Goal: Task Accomplishment & Management: Manage account settings

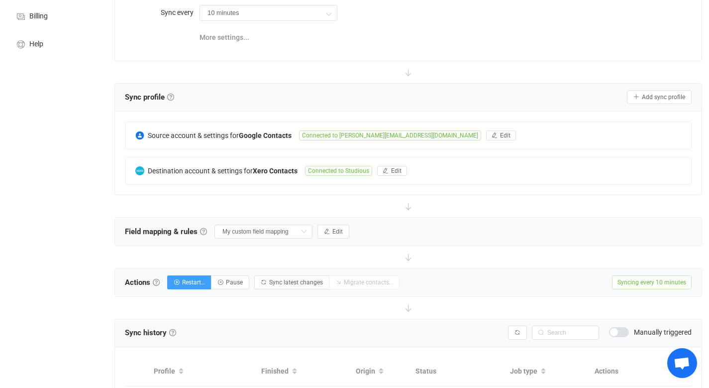
scroll to position [133, 0]
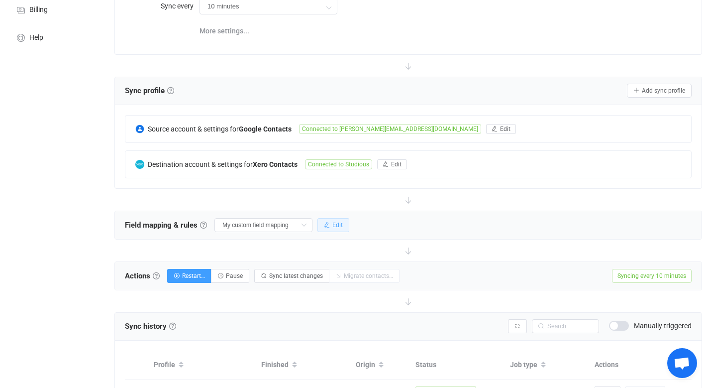
click at [332, 224] on span "Edit" at bounding box center [337, 224] width 10 height 7
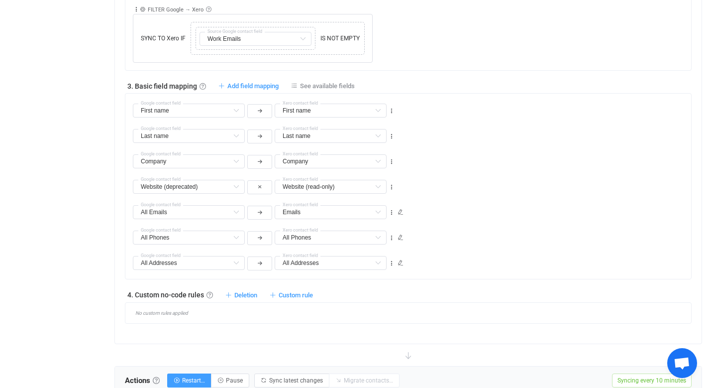
scroll to position [504, 0]
click at [200, 210] on input "text" at bounding box center [189, 211] width 112 height 14
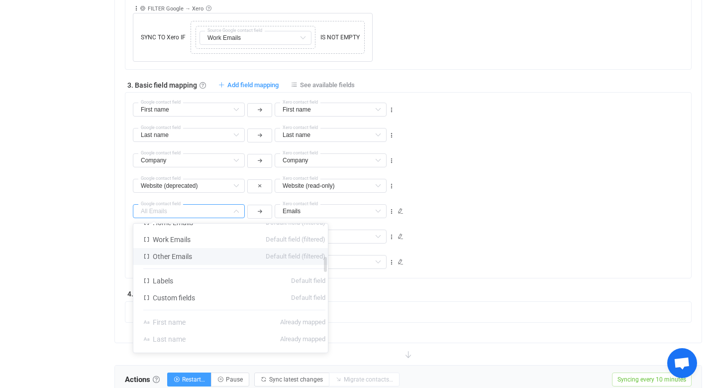
scroll to position [252, 0]
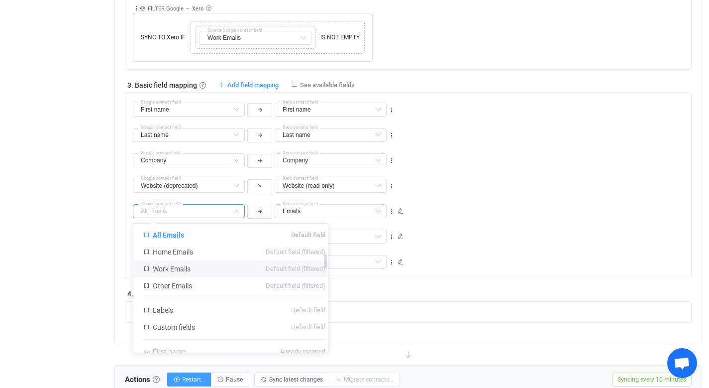
click at [199, 268] on li "Work Emails Default field (filtered)" at bounding box center [234, 268] width 202 height 17
type input "Work Emails"
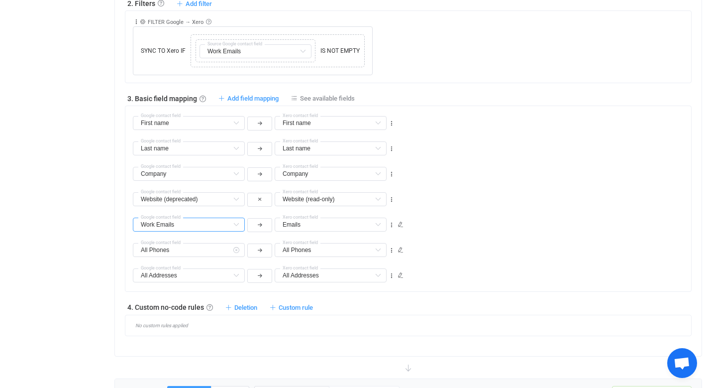
scroll to position [490, 0]
click at [328, 225] on input "text" at bounding box center [331, 225] width 112 height 14
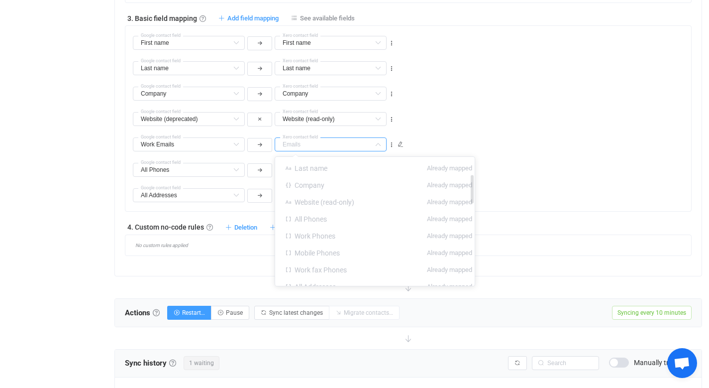
scroll to position [84, 0]
click at [549, 125] on div "Website (read-only) Website (read-only) Default field Is customer? Default fiel…" at bounding box center [412, 114] width 558 height 25
type input "Emails"
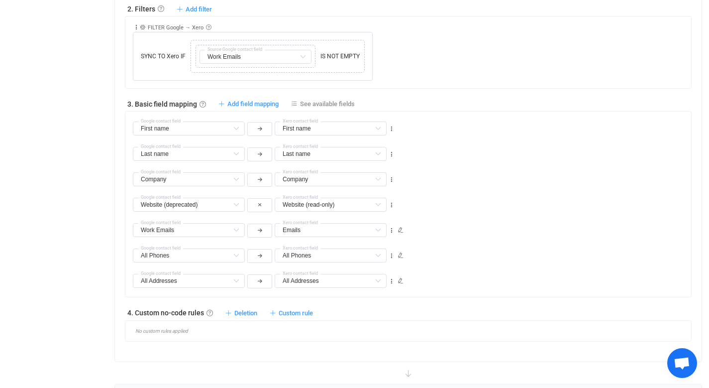
scroll to position [465, 0]
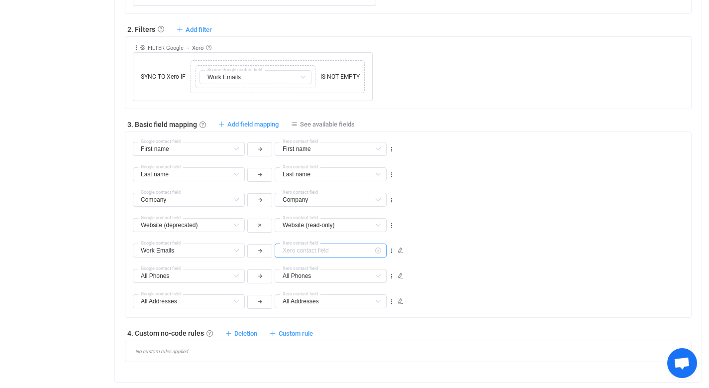
click at [304, 248] on input "text" at bounding box center [331, 250] width 112 height 14
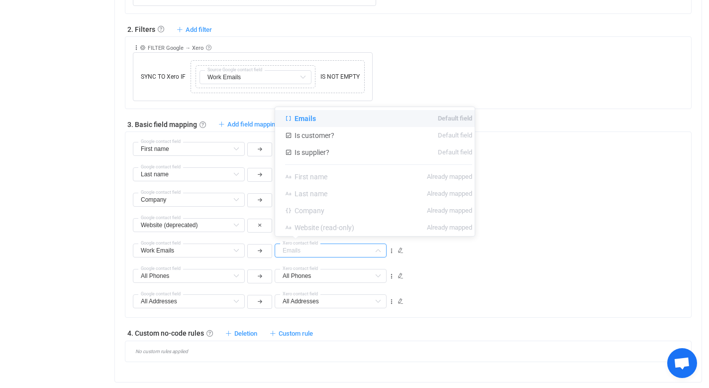
click at [459, 272] on div "All Phones All Phones Default field Work Phones Default field (filtered) Mobile…" at bounding box center [412, 271] width 558 height 25
type input "Emails"
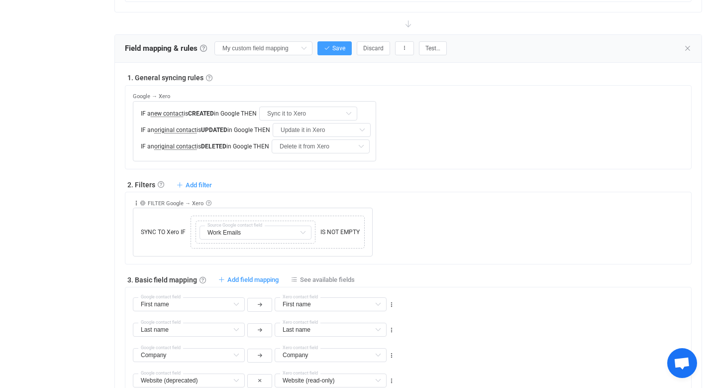
scroll to position [289, 0]
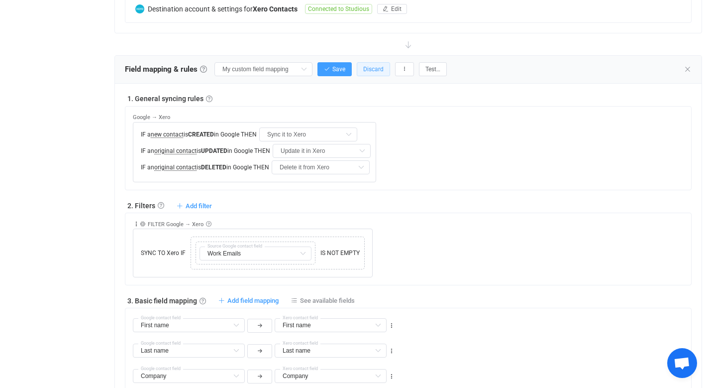
click at [368, 71] on span "Discard" at bounding box center [373, 69] width 20 height 7
type input "All Emails"
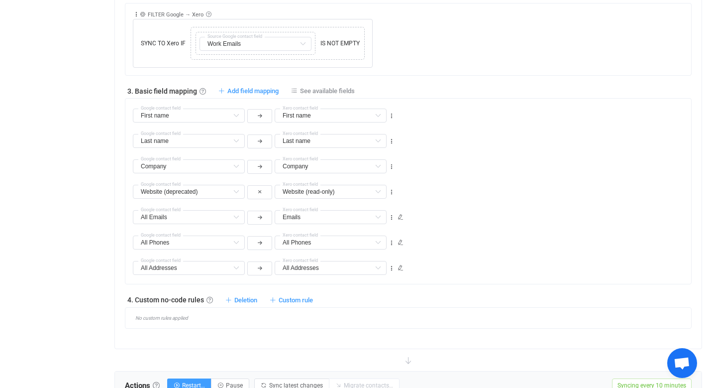
scroll to position [498, 0]
click at [189, 214] on input "text" at bounding box center [189, 217] width 112 height 14
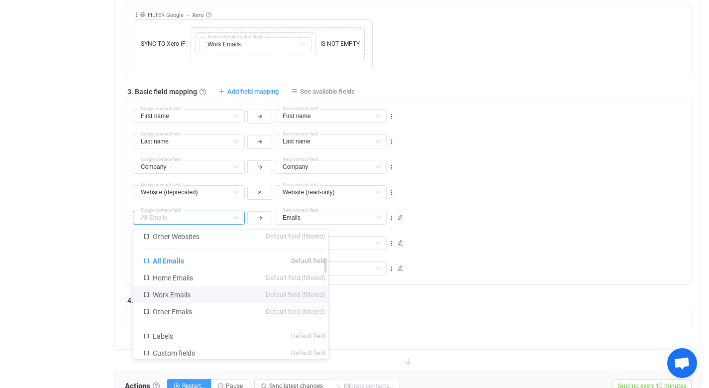
scroll to position [233, 0]
click at [187, 295] on span "Work Emails" at bounding box center [172, 294] width 38 height 8
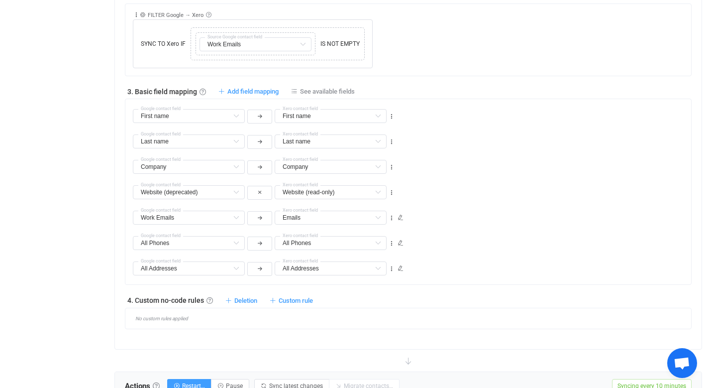
click at [483, 239] on div "All Phones All Phones Default field Work Phones Default field (filtered) Mobile…" at bounding box center [412, 238] width 558 height 25
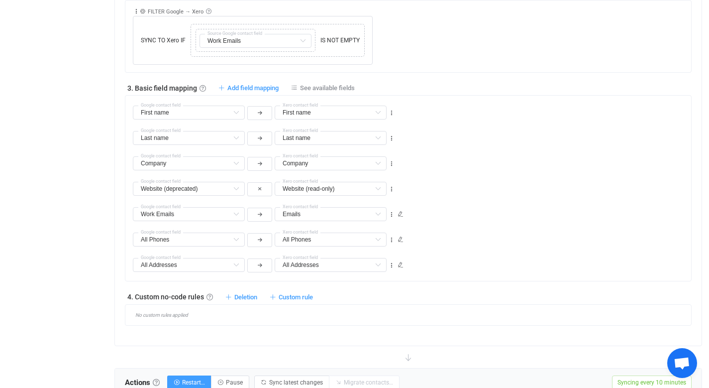
scroll to position [495, 0]
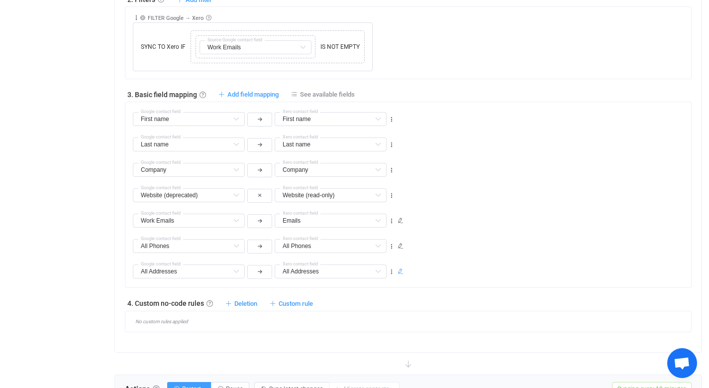
click at [399, 271] on icon at bounding box center [401, 271] width 6 height 6
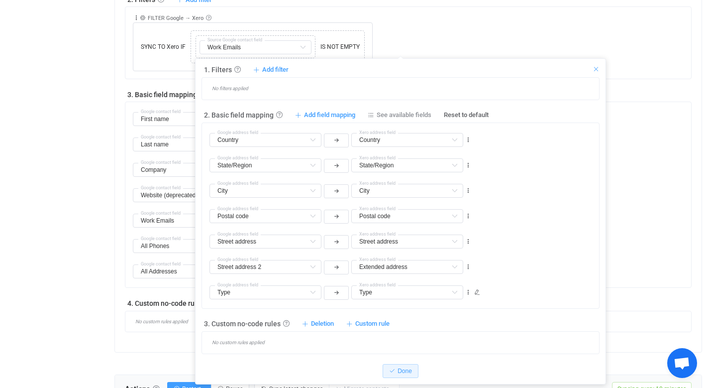
click at [596, 68] on icon at bounding box center [596, 69] width 7 height 7
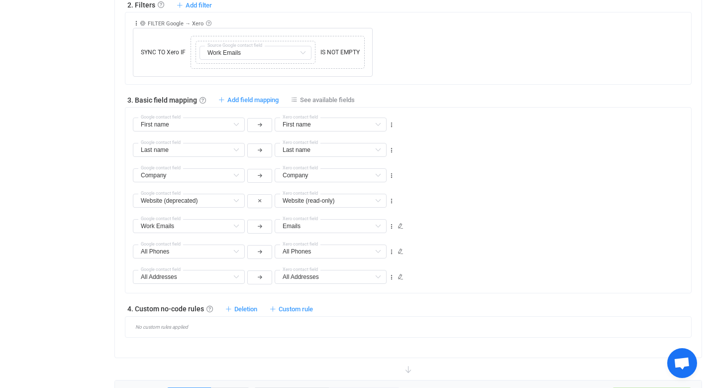
scroll to position [487, 0]
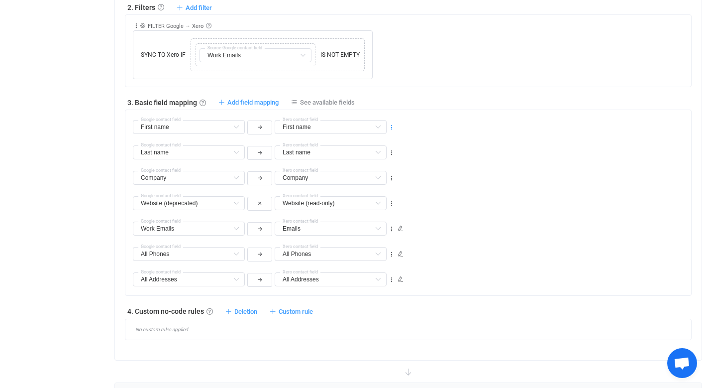
click at [391, 126] on icon at bounding box center [391, 127] width 7 height 7
click at [391, 125] on icon at bounding box center [391, 127] width 7 height 7
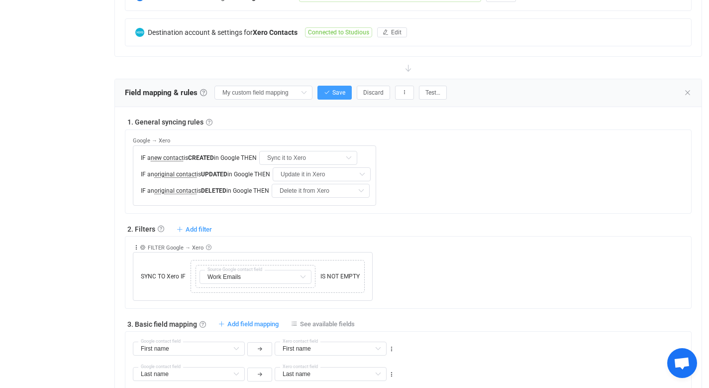
scroll to position [260, 0]
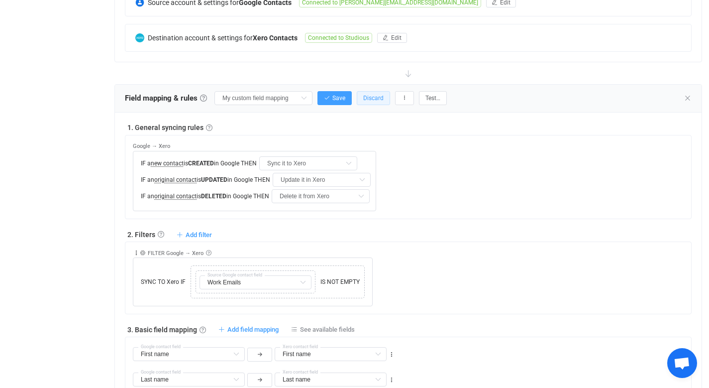
click at [364, 100] on span "Discard" at bounding box center [373, 98] width 20 height 7
type input "All Emails"
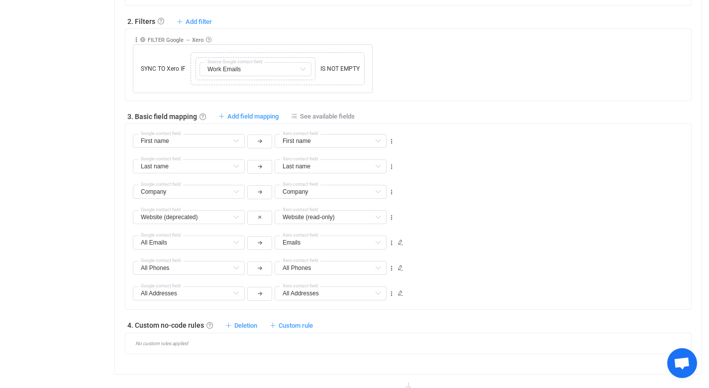
scroll to position [474, 0]
click at [337, 112] on span "See available fields" at bounding box center [327, 114] width 55 height 7
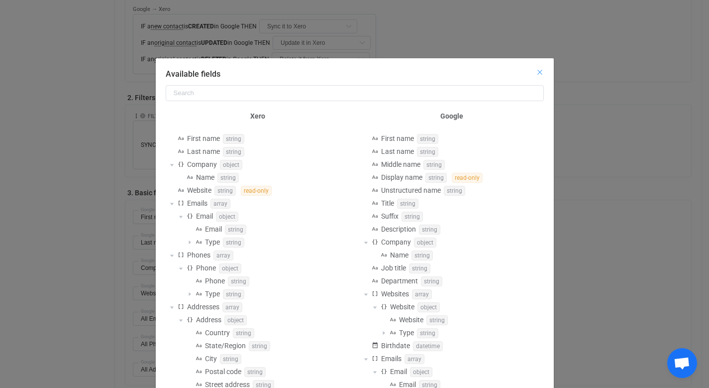
scroll to position [395, 0]
click at [536, 73] on icon "Close" at bounding box center [540, 72] width 8 height 8
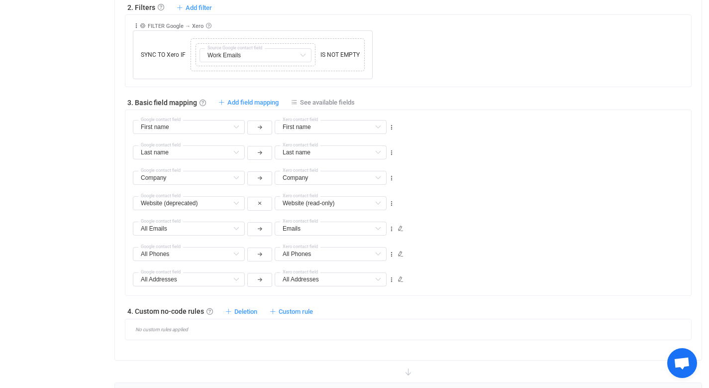
scroll to position [488, 0]
click at [184, 278] on input "text" at bounding box center [189, 278] width 112 height 14
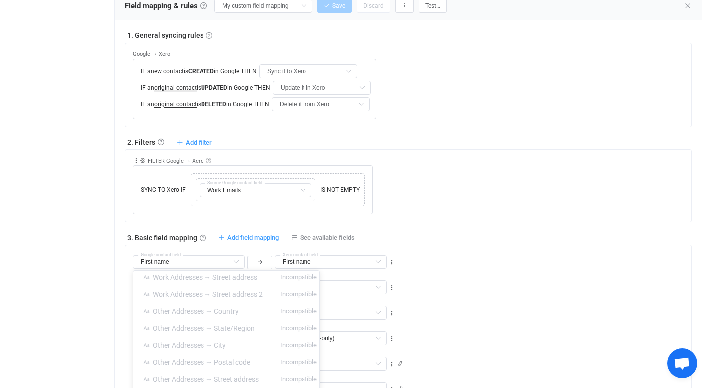
scroll to position [354, 0]
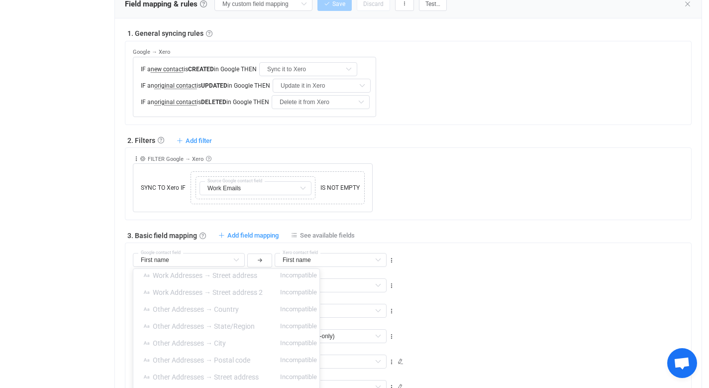
click at [87, 311] on div "Overview Synchronizations Settings Billing Help" at bounding box center [54, 323] width 109 height 1274
type input "All Addresses"
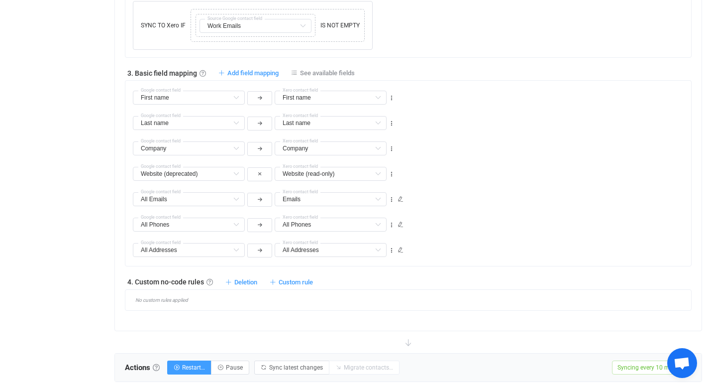
scroll to position [517, 0]
click at [236, 198] on icon at bounding box center [236, 199] width 12 height 14
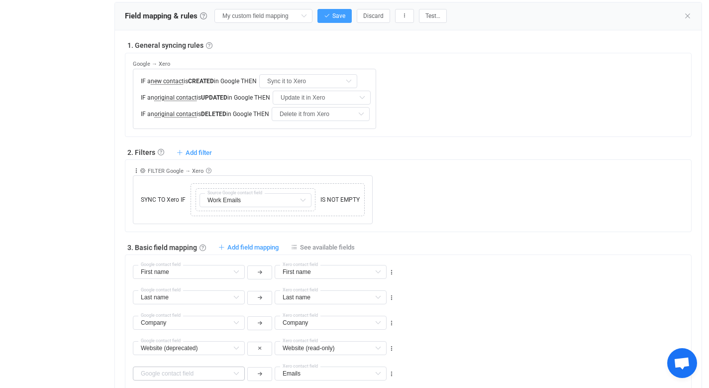
scroll to position [321, 0]
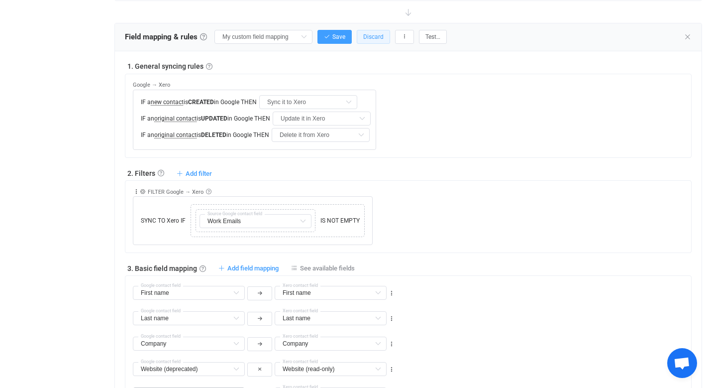
click at [363, 35] on span "Discard" at bounding box center [373, 36] width 20 height 7
type input "All Emails"
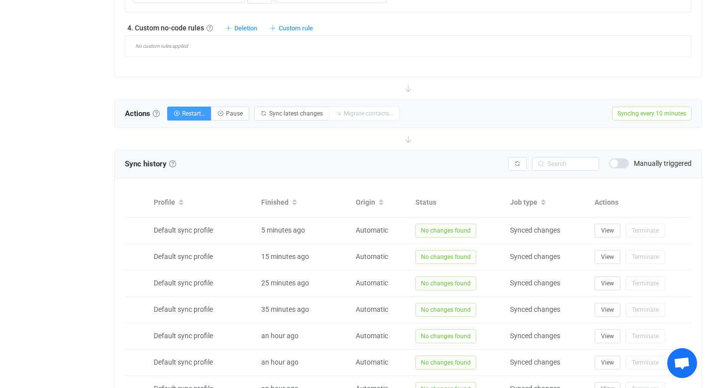
scroll to position [779, 0]
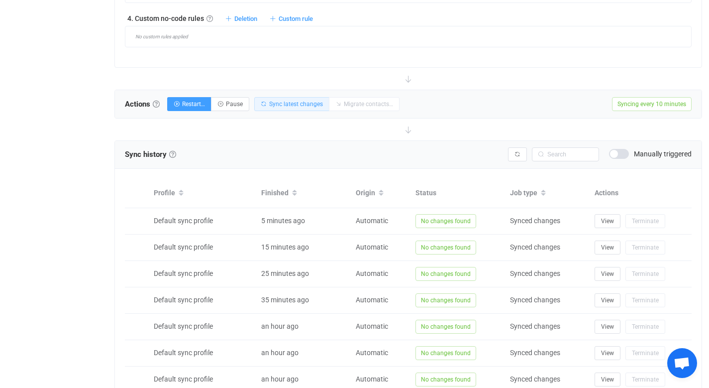
click at [291, 104] on span "Sync latest changes" at bounding box center [296, 104] width 54 height 7
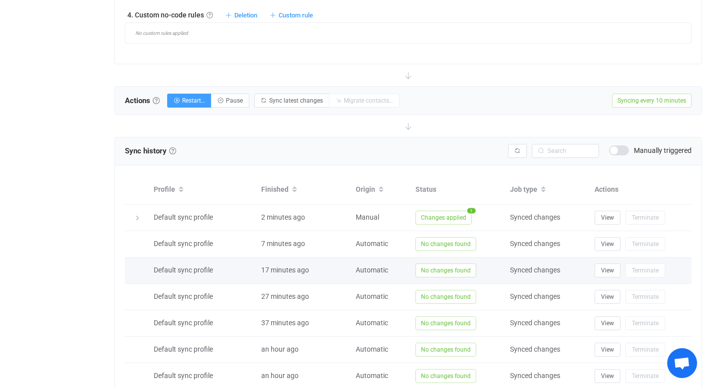
scroll to position [648, 0]
